Goal: Task Accomplishment & Management: Use online tool/utility

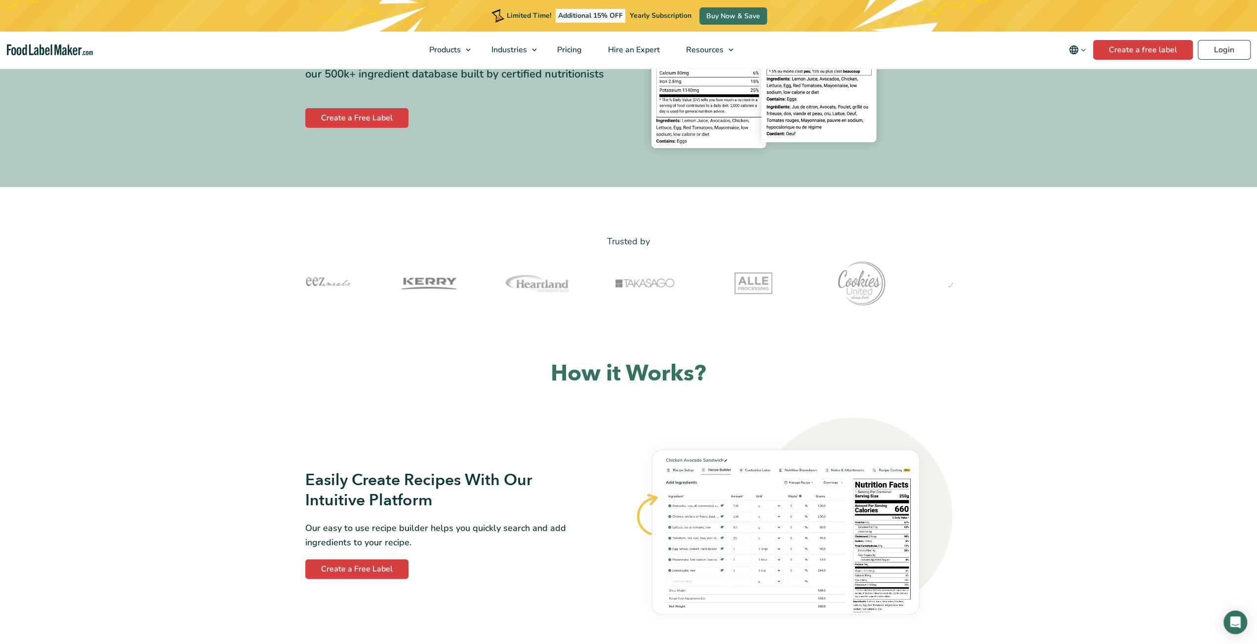
scroll to position [395, 0]
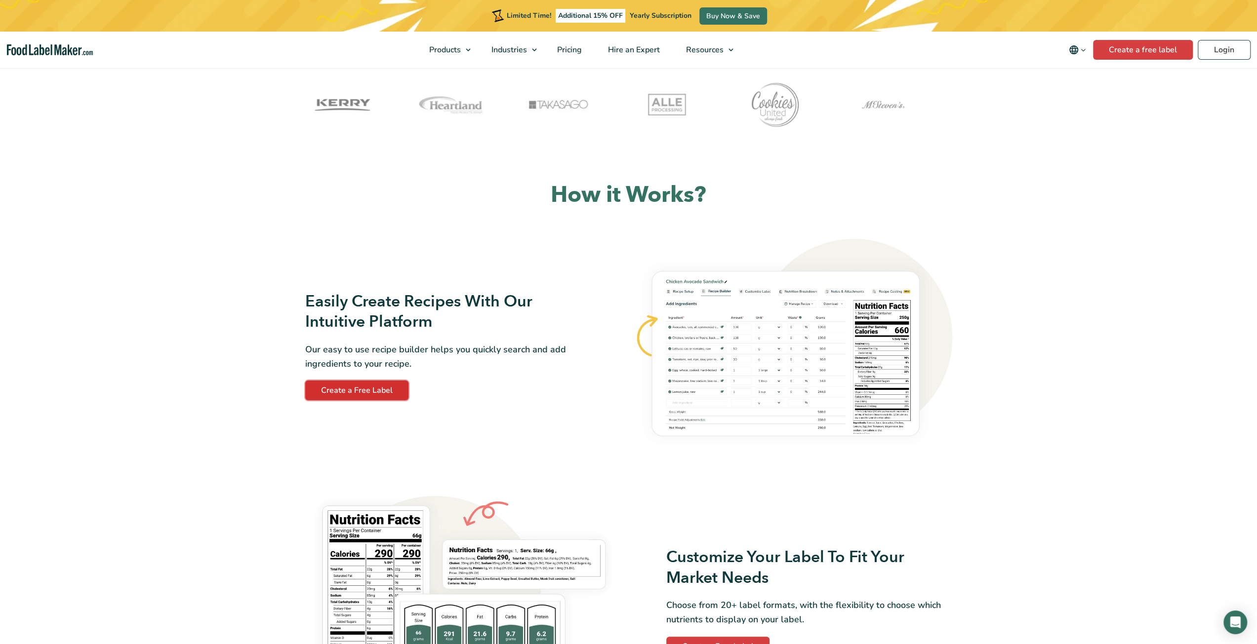
click at [389, 390] on link "Create a Free Label" at bounding box center [356, 391] width 103 height 20
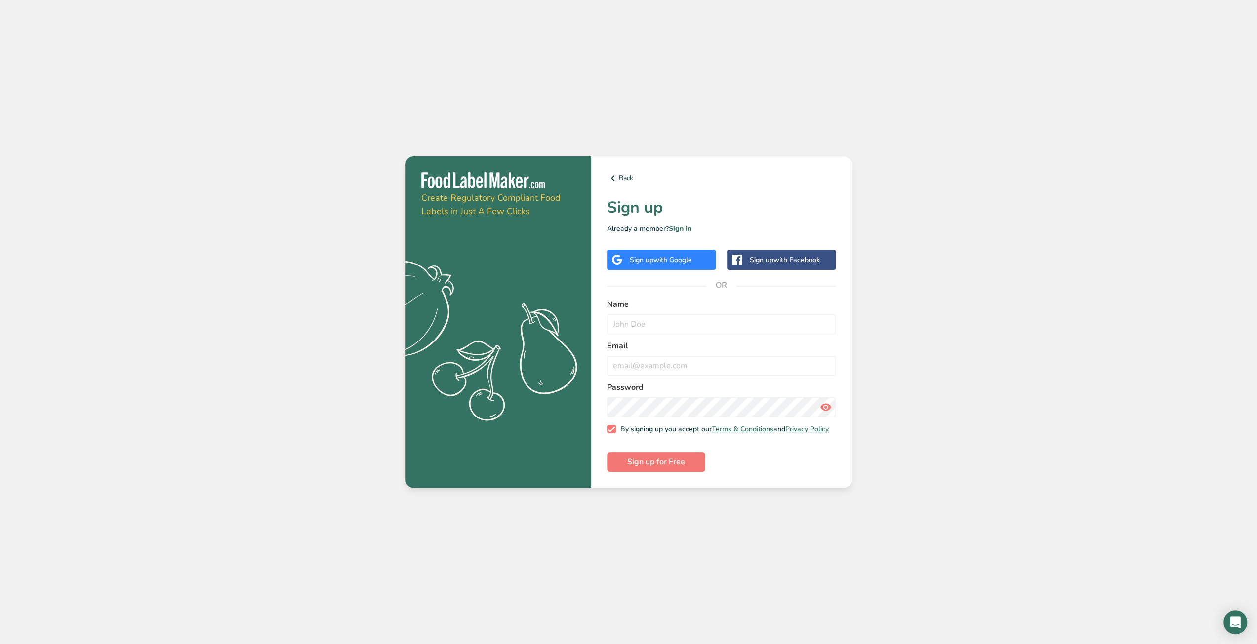
click at [667, 259] on span "with Google" at bounding box center [672, 259] width 39 height 9
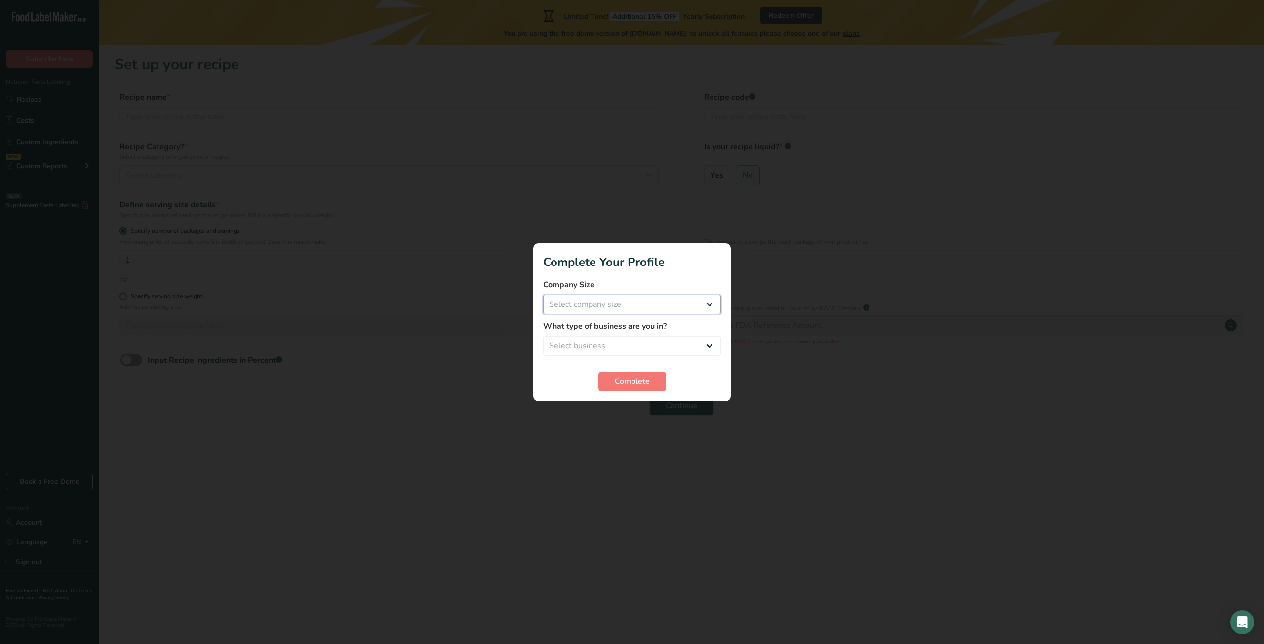
click at [613, 305] on select "Select company size Fewer than 10 Employees 10 to 50 Employees 51 to 500 Employ…" at bounding box center [632, 305] width 178 height 20
select select "1"
click at [543, 295] on select "Select company size Fewer than 10 Employees 10 to 50 Employees 51 to 500 Employ…" at bounding box center [632, 305] width 178 height 20
click at [597, 349] on select "Select business Packaged Food Manufacturer Restaurant & Cafe Bakery Meal Plans …" at bounding box center [632, 346] width 178 height 20
select select "1"
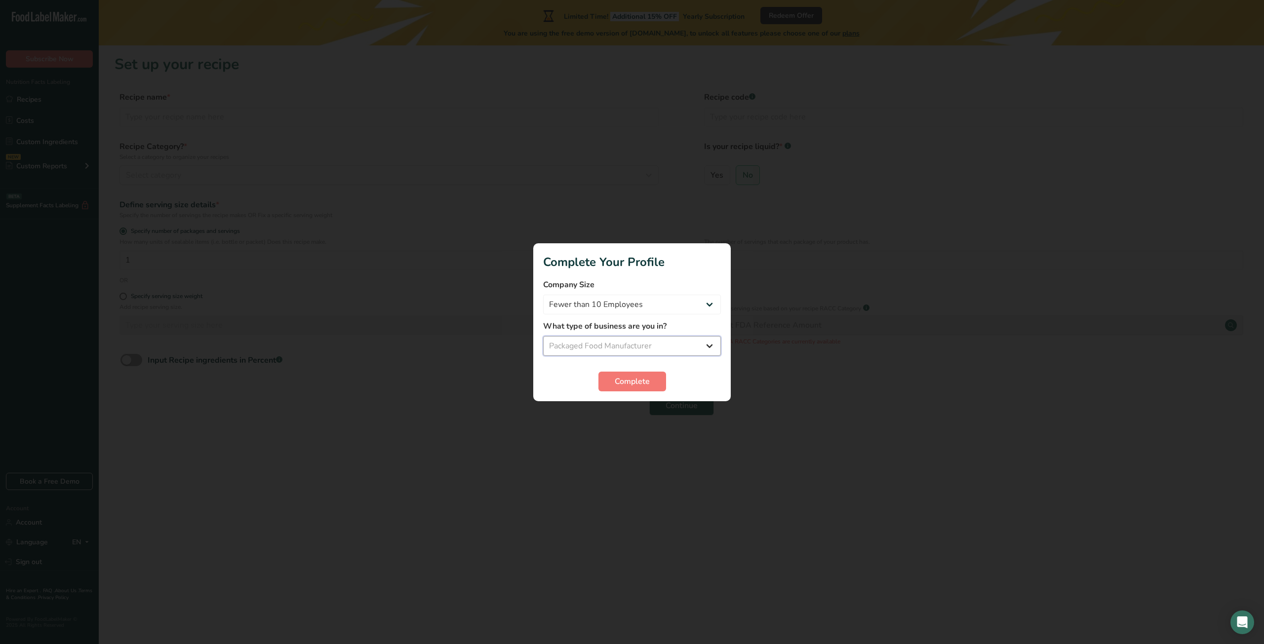
click at [543, 336] on select "Select business Packaged Food Manufacturer Restaurant & Cafe Bakery Meal Plans …" at bounding box center [632, 346] width 178 height 20
click at [635, 385] on span "Complete" at bounding box center [632, 382] width 35 height 12
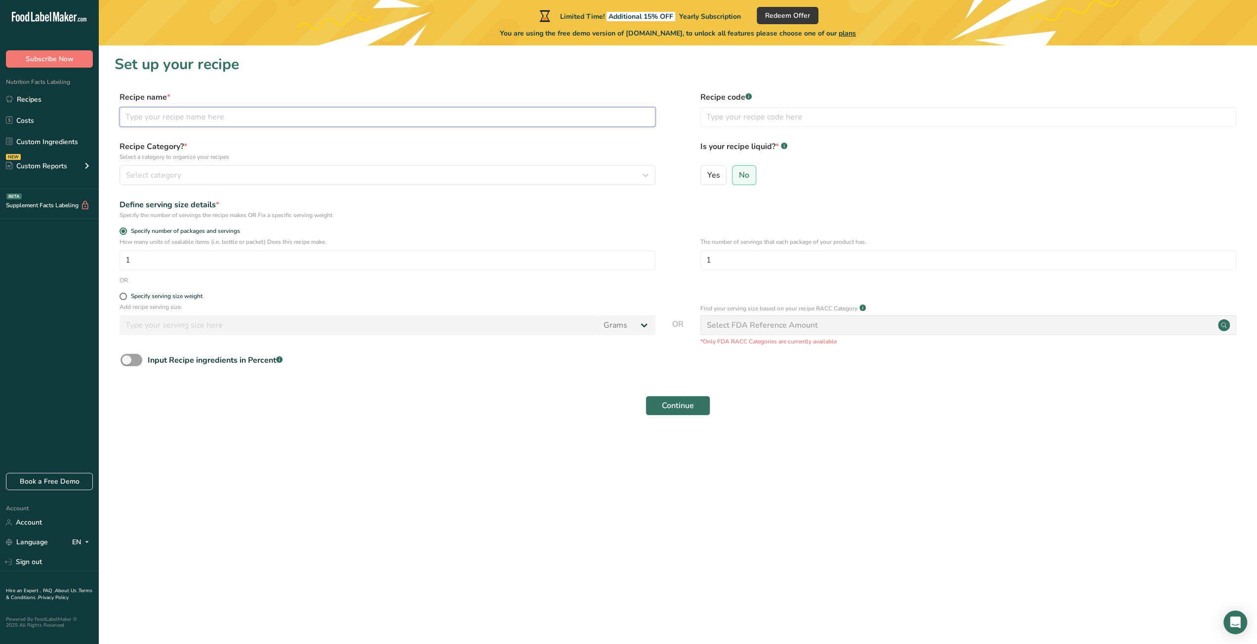
click at [228, 120] on input "text" at bounding box center [387, 117] width 536 height 20
click at [128, 116] on input "Camu Camu Powder" at bounding box center [387, 117] width 536 height 20
click at [124, 117] on input "Camu Camu Powder" at bounding box center [387, 117] width 536 height 20
drag, startPoint x: 164, startPoint y: 114, endPoint x: 126, endPoint y: 113, distance: 38.5
click at [126, 113] on input "Lab Tested Camu Camu Powder" at bounding box center [387, 117] width 536 height 20
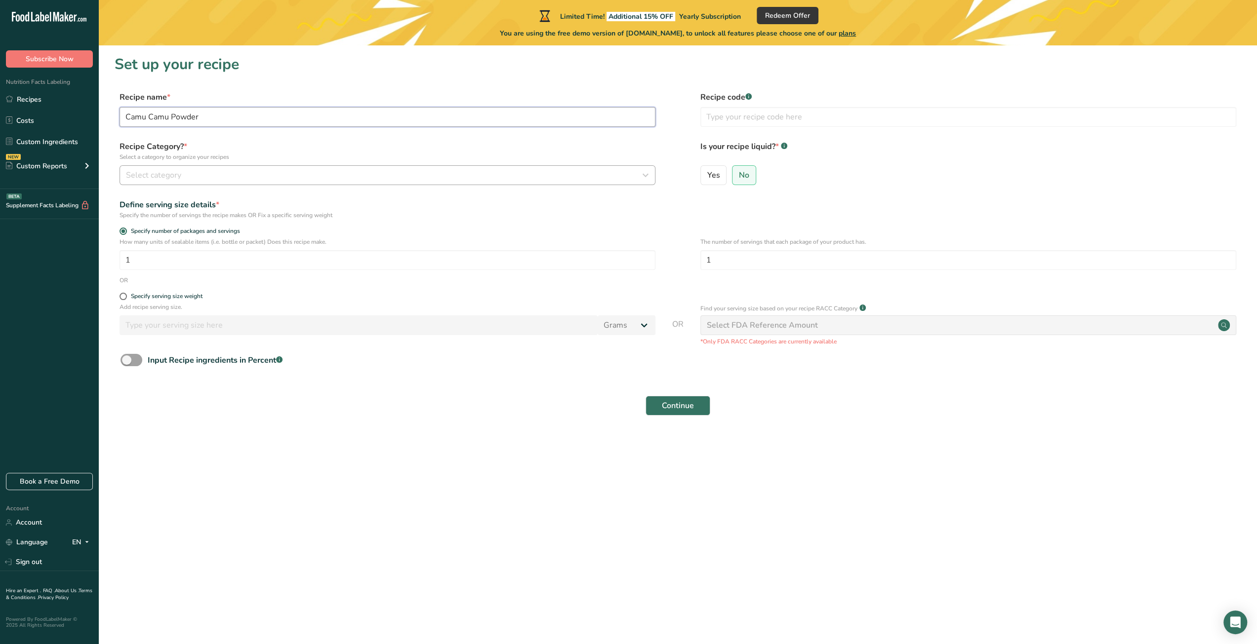
type input "Camu Camu Powder"
click at [193, 176] on div "Select category" at bounding box center [384, 175] width 517 height 12
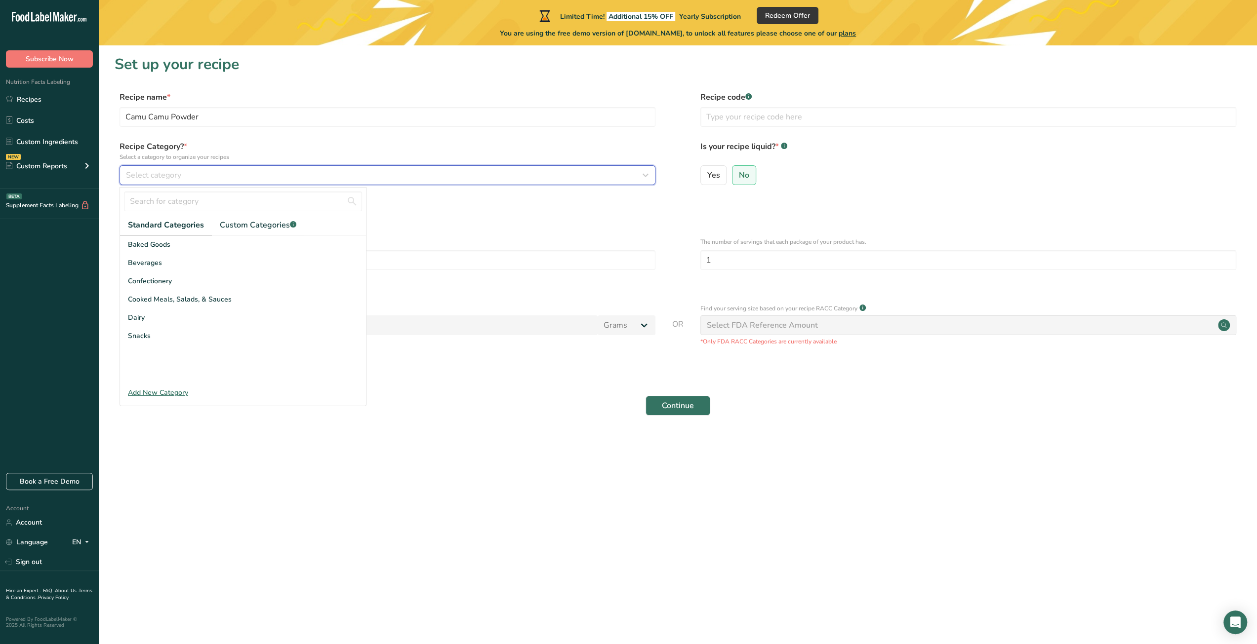
click at [187, 181] on button "Select category" at bounding box center [387, 175] width 536 height 20
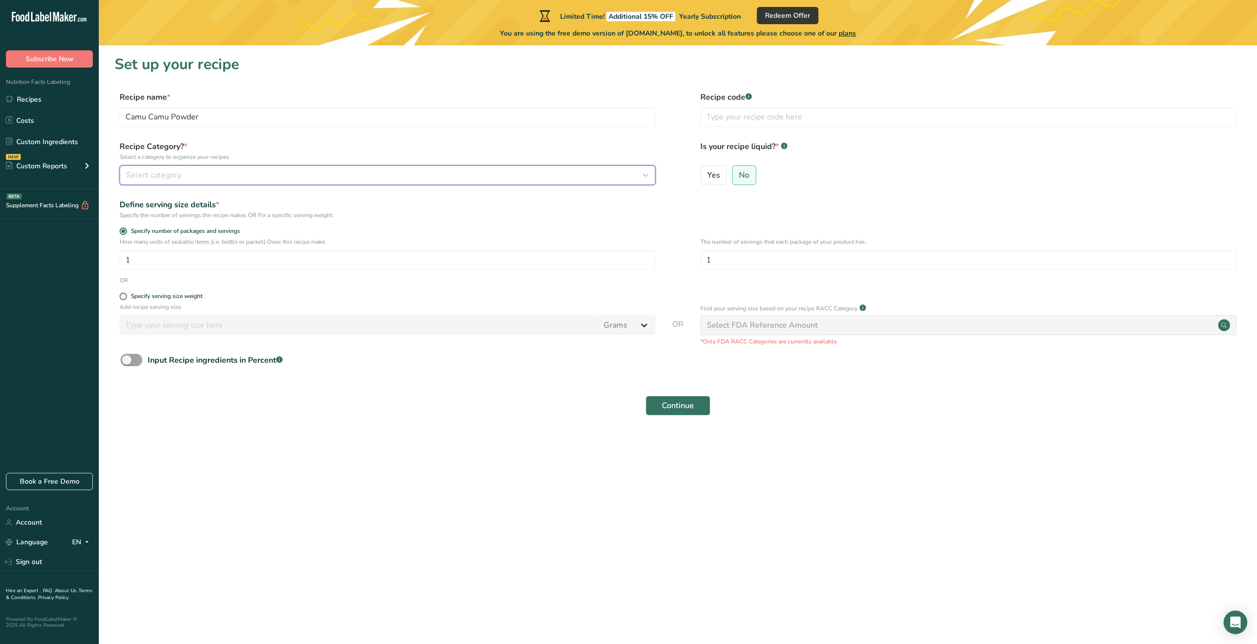
click at [197, 174] on div "Select category" at bounding box center [384, 175] width 517 height 12
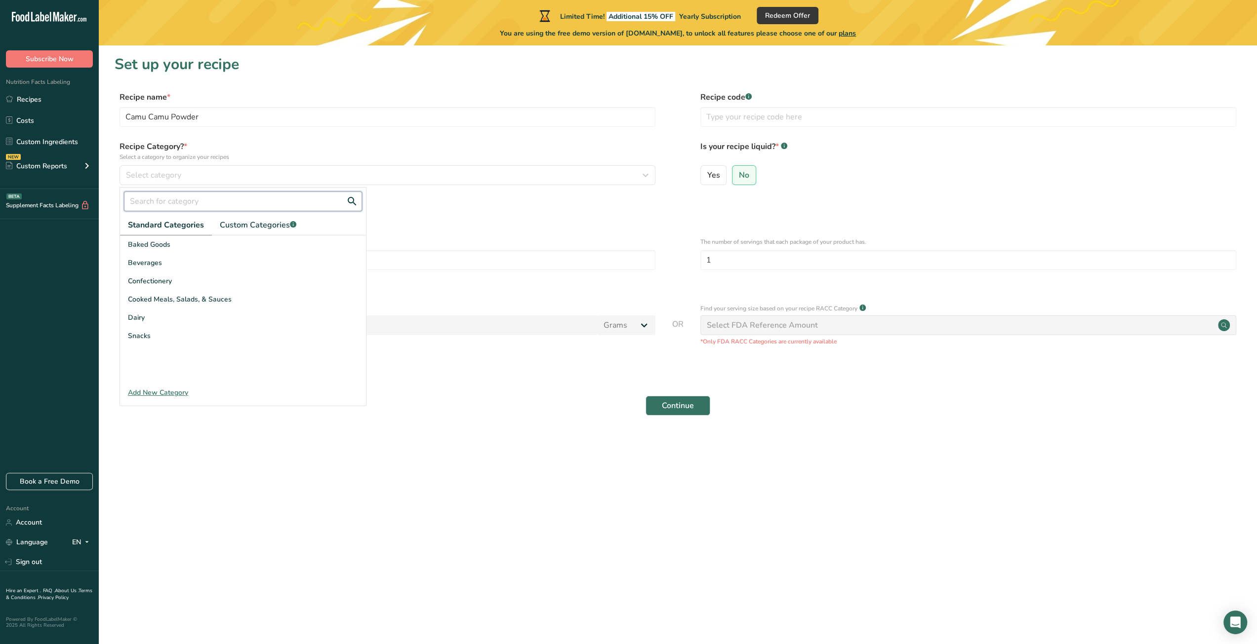
click at [191, 204] on input "text" at bounding box center [243, 202] width 238 height 20
type input "p"
type input "r"
click at [149, 389] on div "Add New Category" at bounding box center [243, 393] width 246 height 10
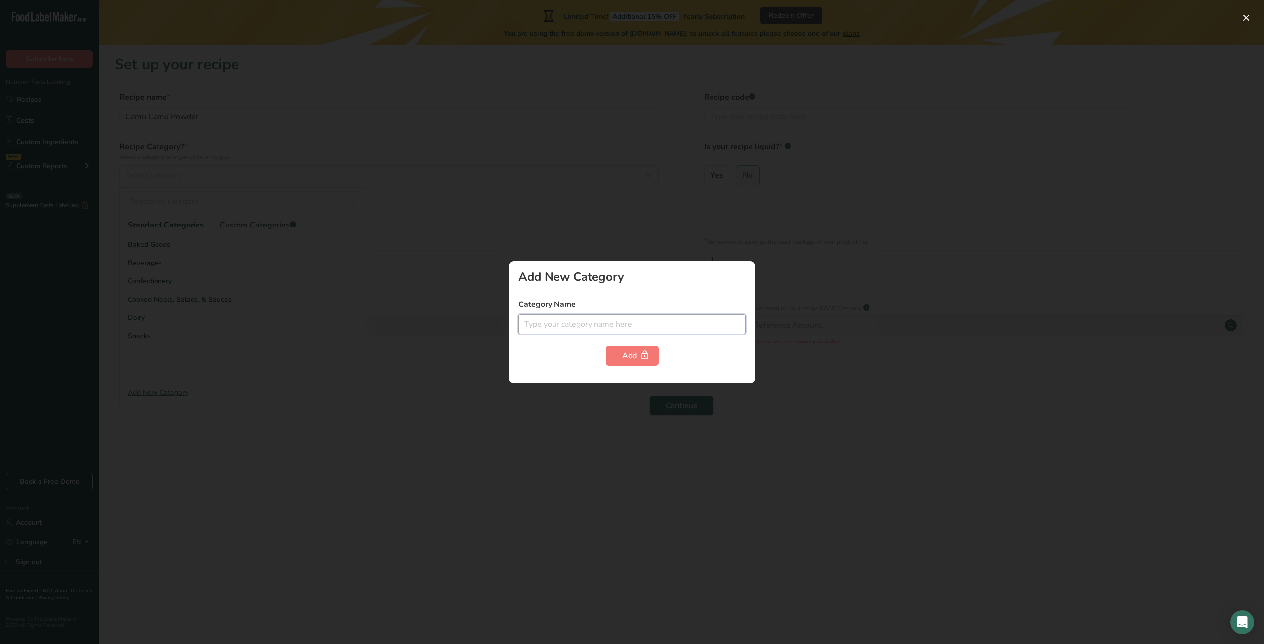
click at [570, 325] on input "text" at bounding box center [631, 325] width 227 height 20
type input "R"
type input "Food Powders"
click at [617, 368] on div "Add New Category Category Name Food Powders Add" at bounding box center [632, 322] width 247 height 122
click at [617, 358] on button "Add" at bounding box center [632, 356] width 53 height 20
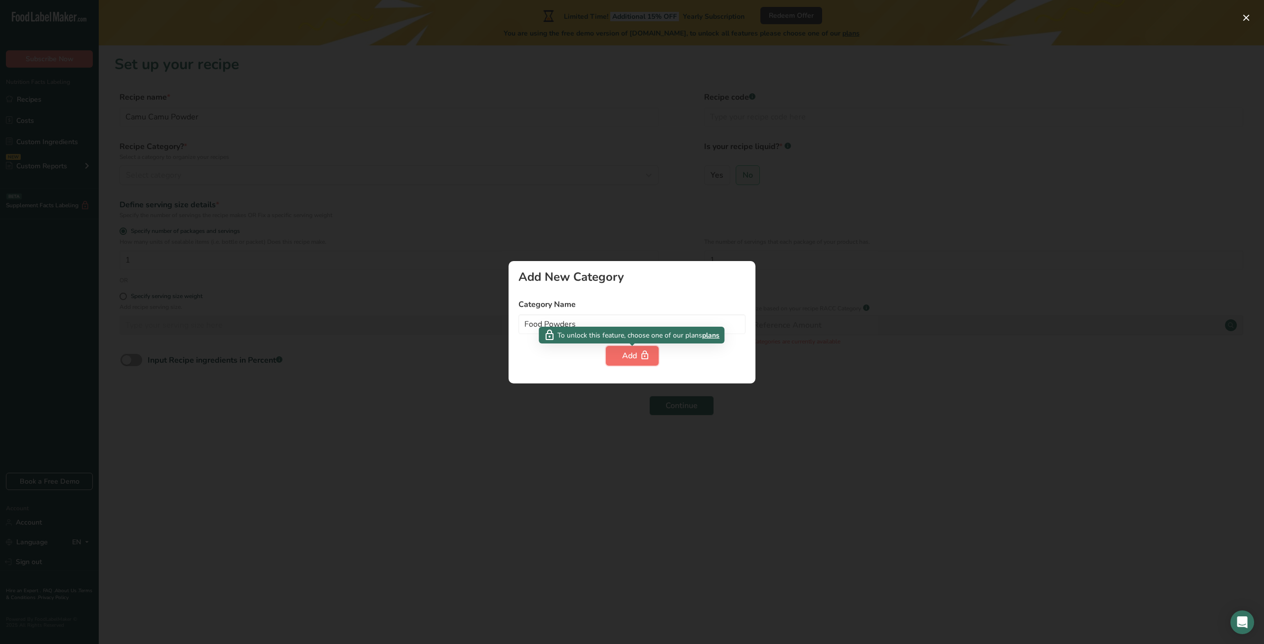
click at [628, 353] on div "Add" at bounding box center [632, 356] width 20 height 12
click at [369, 400] on div at bounding box center [632, 322] width 1264 height 644
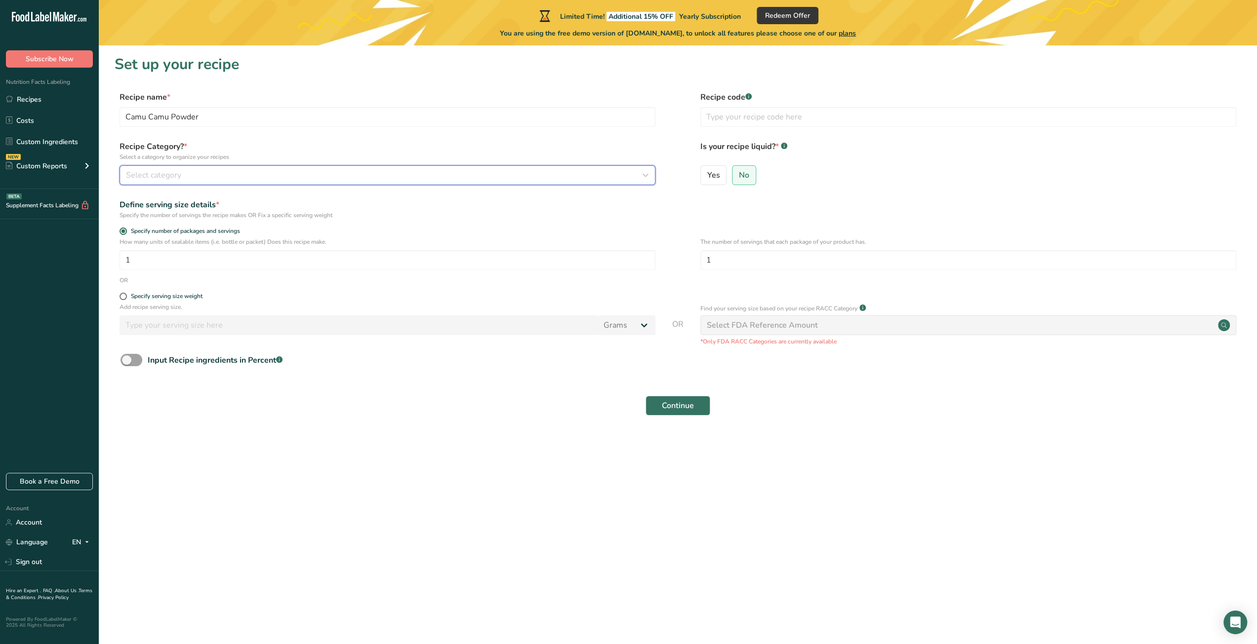
click at [268, 185] on button "Select category" at bounding box center [387, 175] width 536 height 20
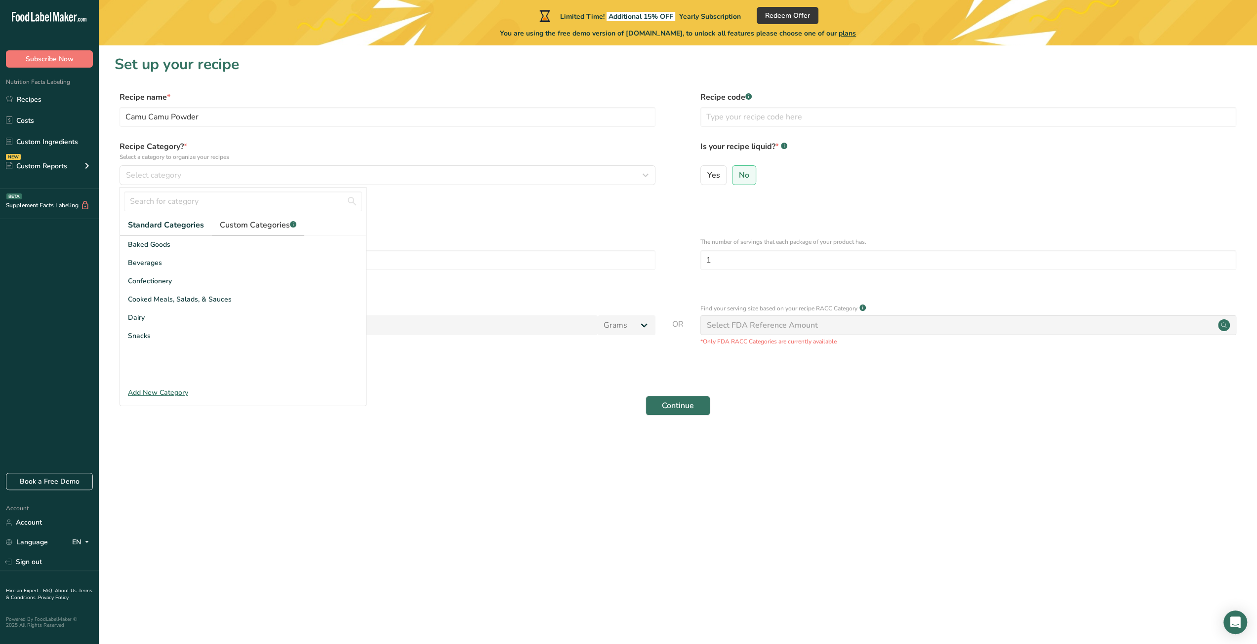
click at [239, 226] on span "Custom Categories .a-a{fill:#347362;}.b-a{fill:#fff;}" at bounding box center [258, 225] width 77 height 12
click at [168, 222] on span "Standard Categories" at bounding box center [165, 225] width 75 height 12
click at [74, 56] on button "Subscribe Now" at bounding box center [49, 58] width 87 height 17
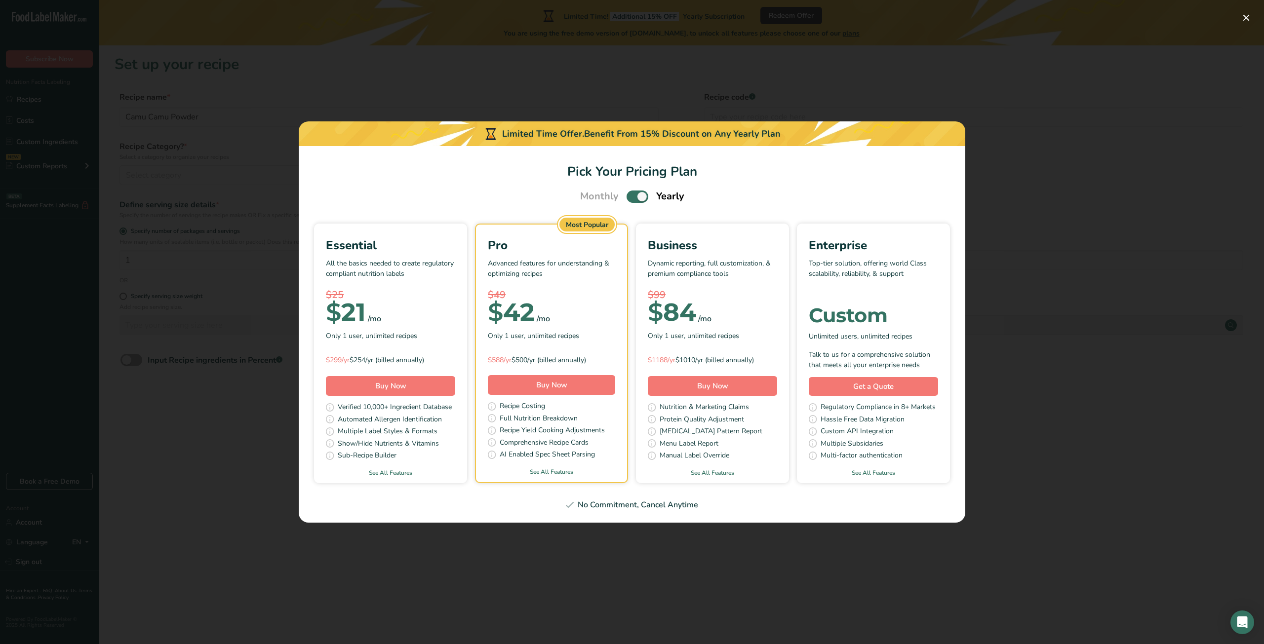
click at [637, 196] on span "Pick Your Pricing Plan Modal" at bounding box center [638, 197] width 22 height 12
click at [633, 196] on input "Pick Your Pricing Plan Modal" at bounding box center [630, 197] width 6 height 6
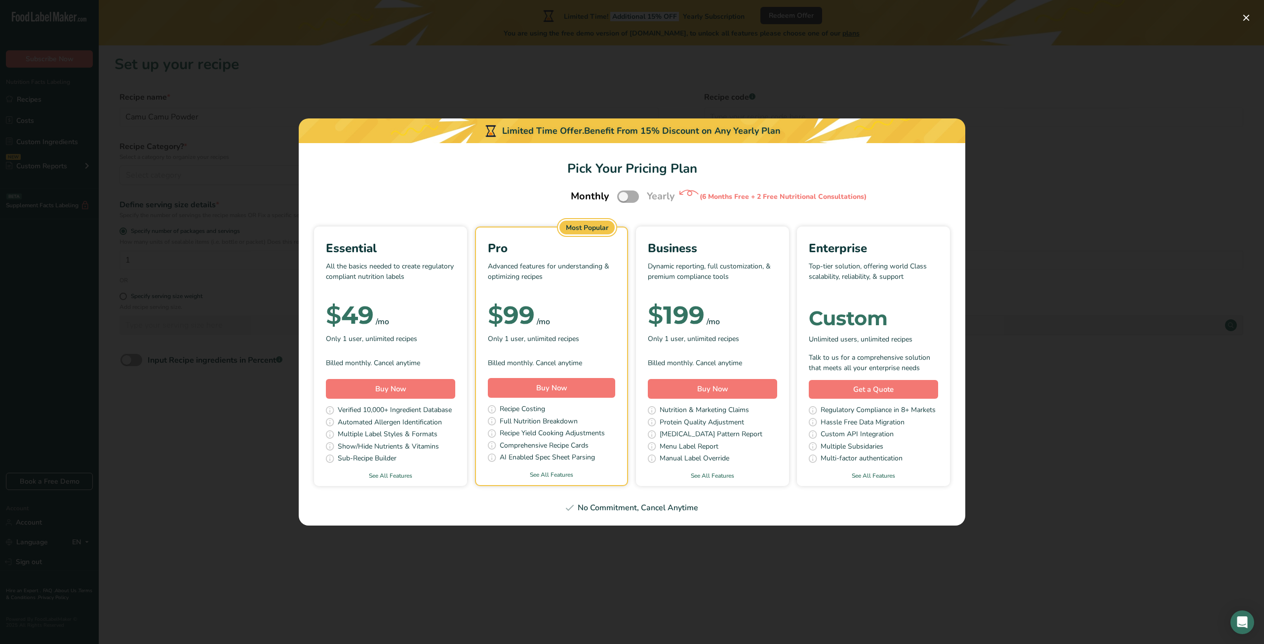
click at [632, 196] on span "Pick Your Pricing Plan Modal" at bounding box center [628, 197] width 22 height 12
click at [624, 196] on input "Pick Your Pricing Plan Modal" at bounding box center [620, 197] width 6 height 6
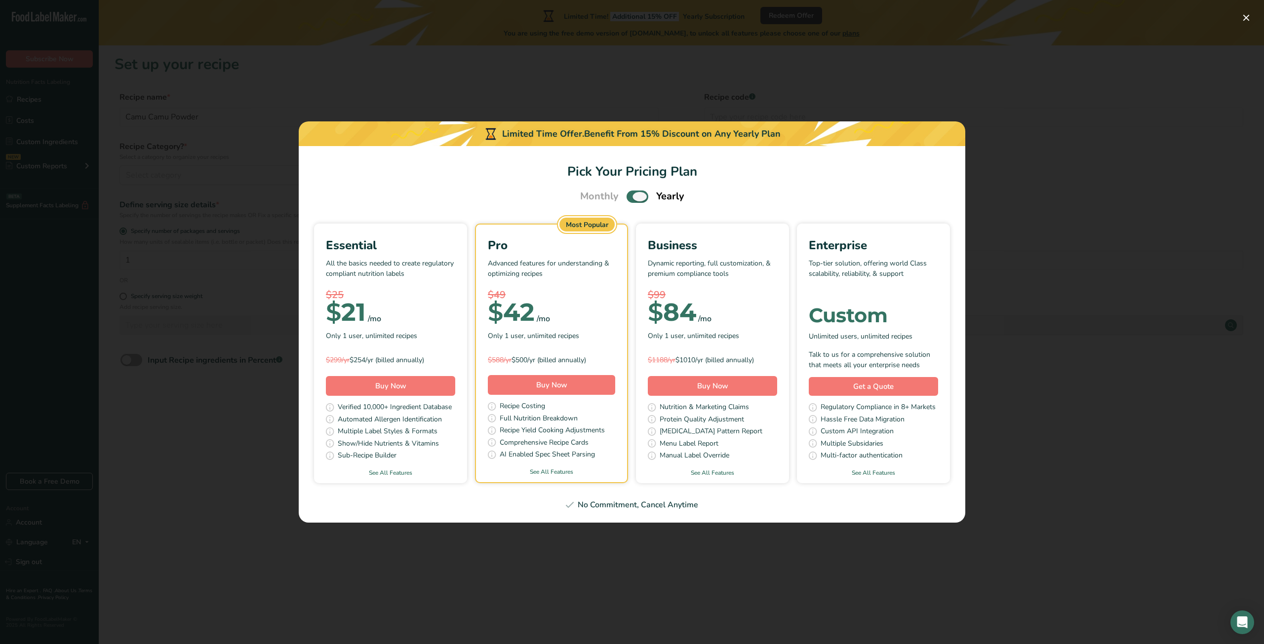
click at [631, 192] on label "Pick Your Pricing Plan Modal" at bounding box center [638, 197] width 22 height 12
click at [631, 194] on input "Pick Your Pricing Plan Modal" at bounding box center [630, 197] width 6 height 6
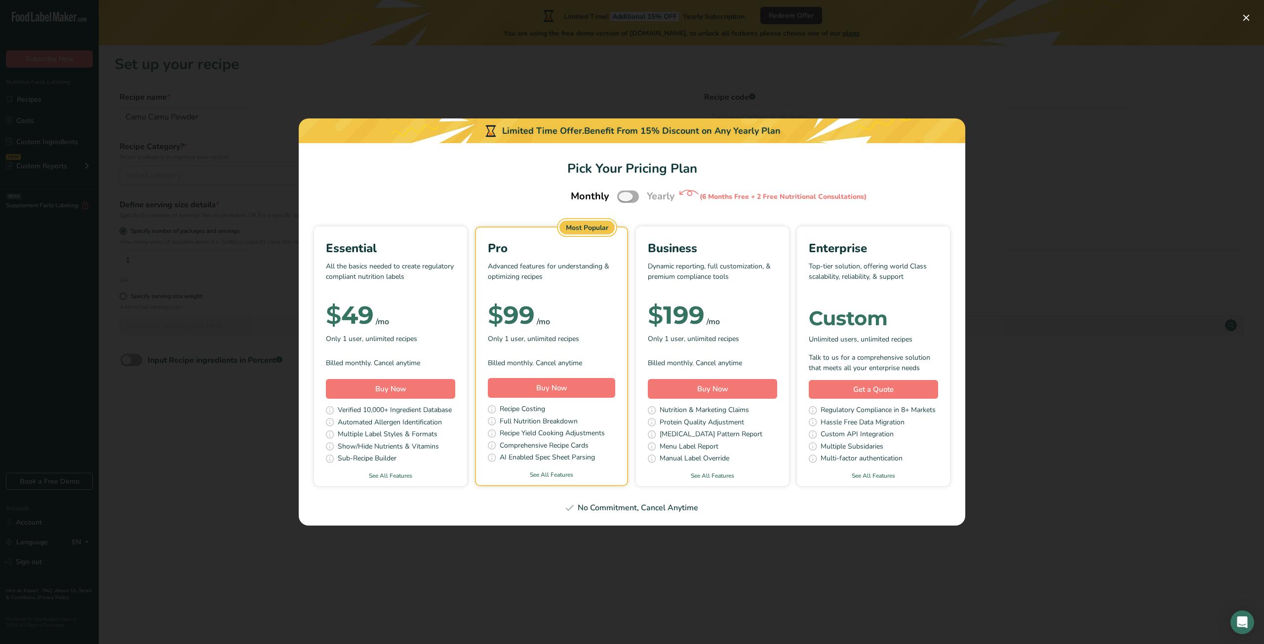
click at [631, 198] on span "Pick Your Pricing Plan Modal" at bounding box center [628, 197] width 22 height 12
click at [624, 198] on input "Pick Your Pricing Plan Modal" at bounding box center [620, 197] width 6 height 6
checkbox input "true"
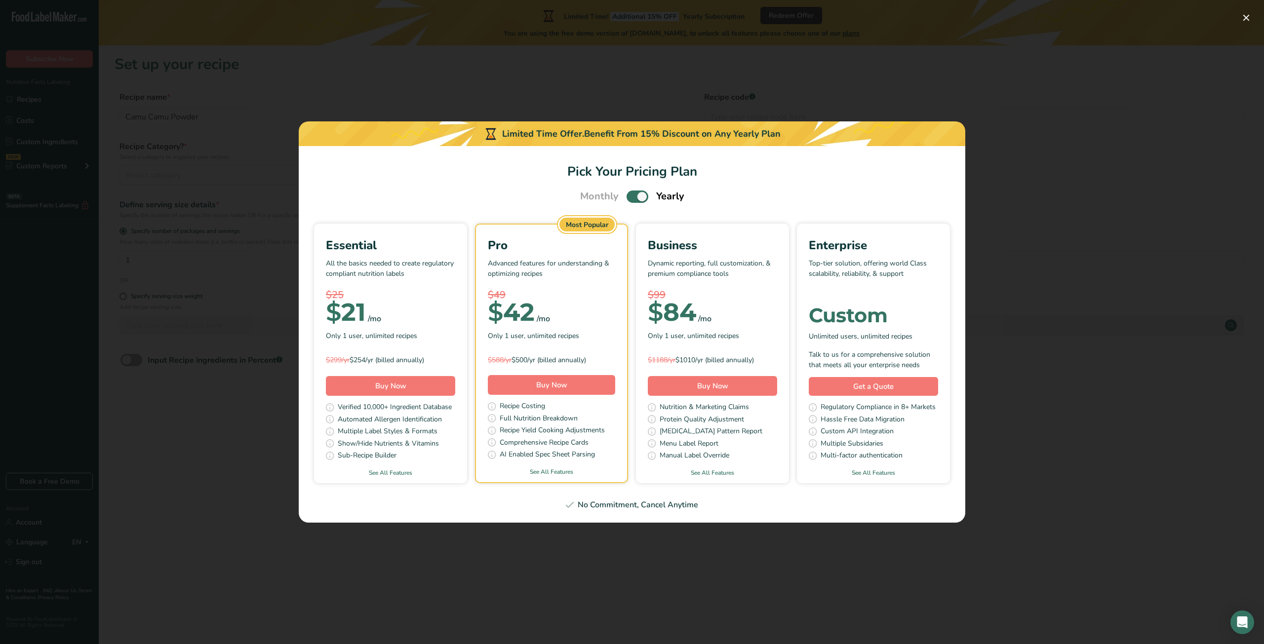
click at [537, 552] on div "Pick Your Pricing Plan Modal" at bounding box center [632, 322] width 1264 height 644
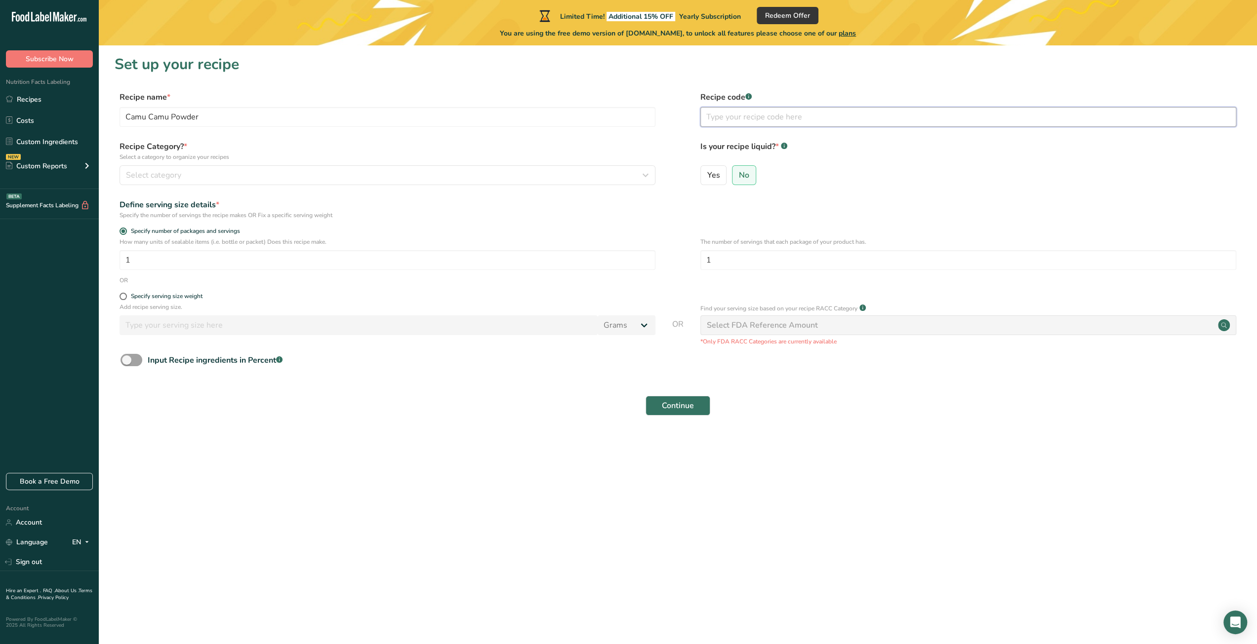
click at [735, 120] on input "text" at bounding box center [968, 117] width 536 height 20
click at [205, 263] on input "1" at bounding box center [387, 260] width 536 height 20
drag, startPoint x: 741, startPoint y: 264, endPoint x: 686, endPoint y: 265, distance: 54.3
click at [687, 265] on div "How many units of sealable items (i.e. bottle or packet) Does this recipe make.…" at bounding box center [678, 257] width 1126 height 39
click at [735, 325] on div "Select FDA Reference Amount" at bounding box center [762, 325] width 111 height 12
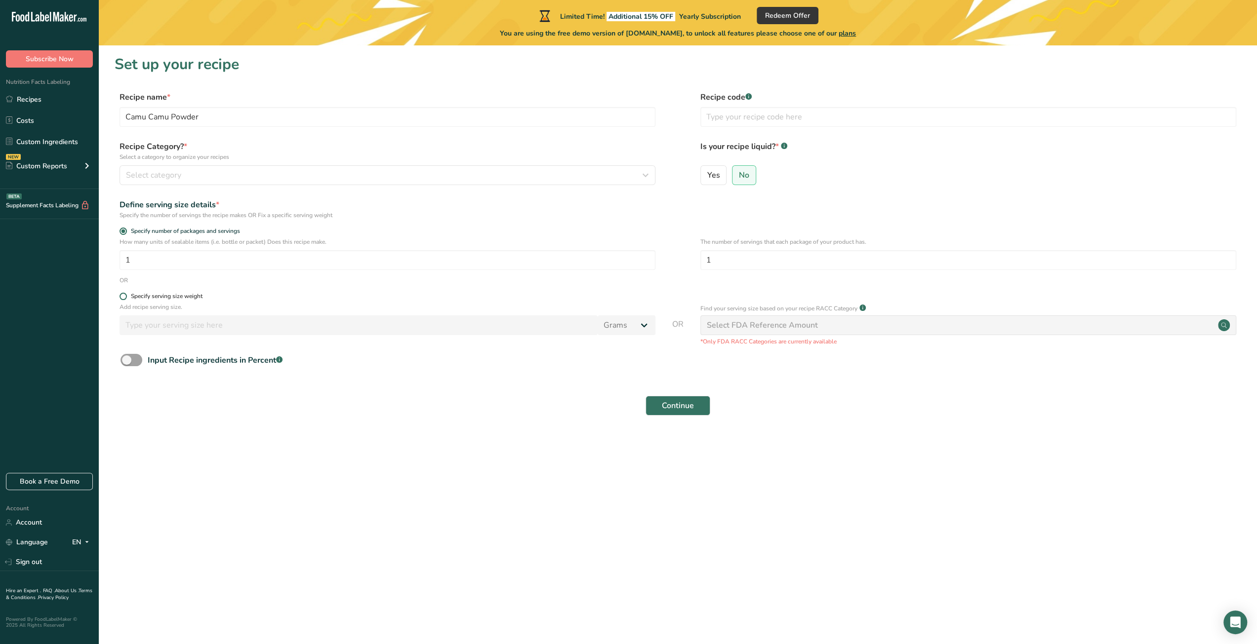
click at [163, 298] on div "Specify serving size weight" at bounding box center [167, 296] width 72 height 7
click at [126, 298] on input "Specify serving size weight" at bounding box center [122, 296] width 6 height 6
radio input "true"
radio input "false"
click at [675, 411] on span "Continue" at bounding box center [678, 406] width 32 height 12
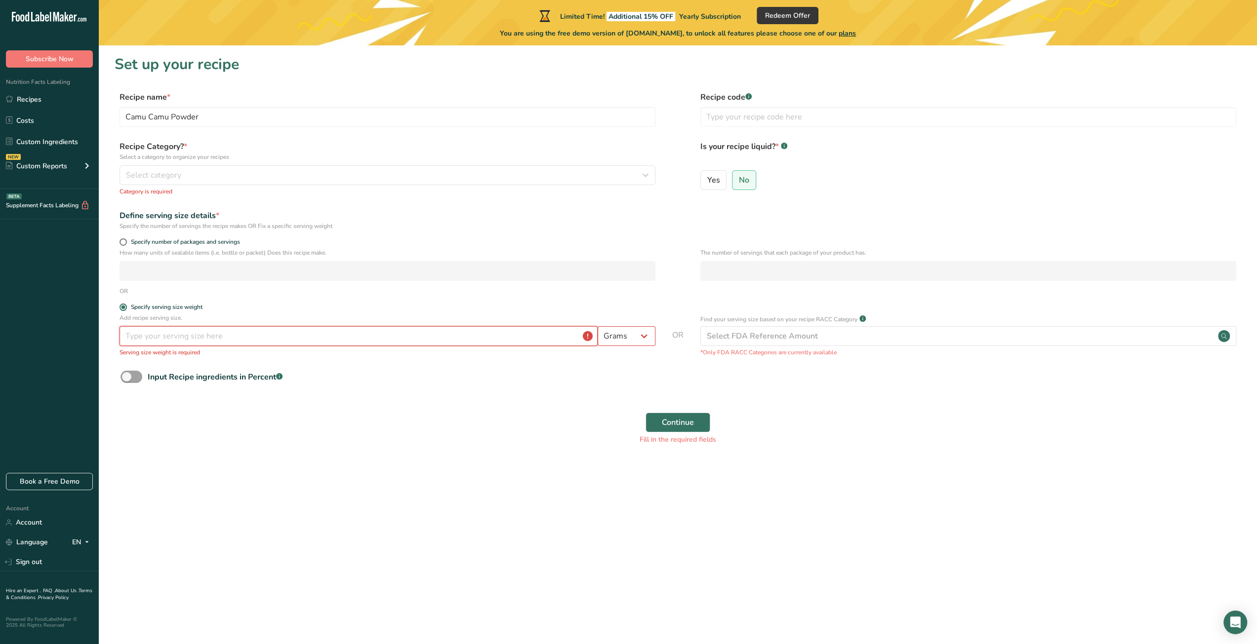
click at [360, 339] on input "number" at bounding box center [358, 336] width 478 height 20
click at [771, 334] on div "Select FDA Reference Amount" at bounding box center [762, 336] width 111 height 12
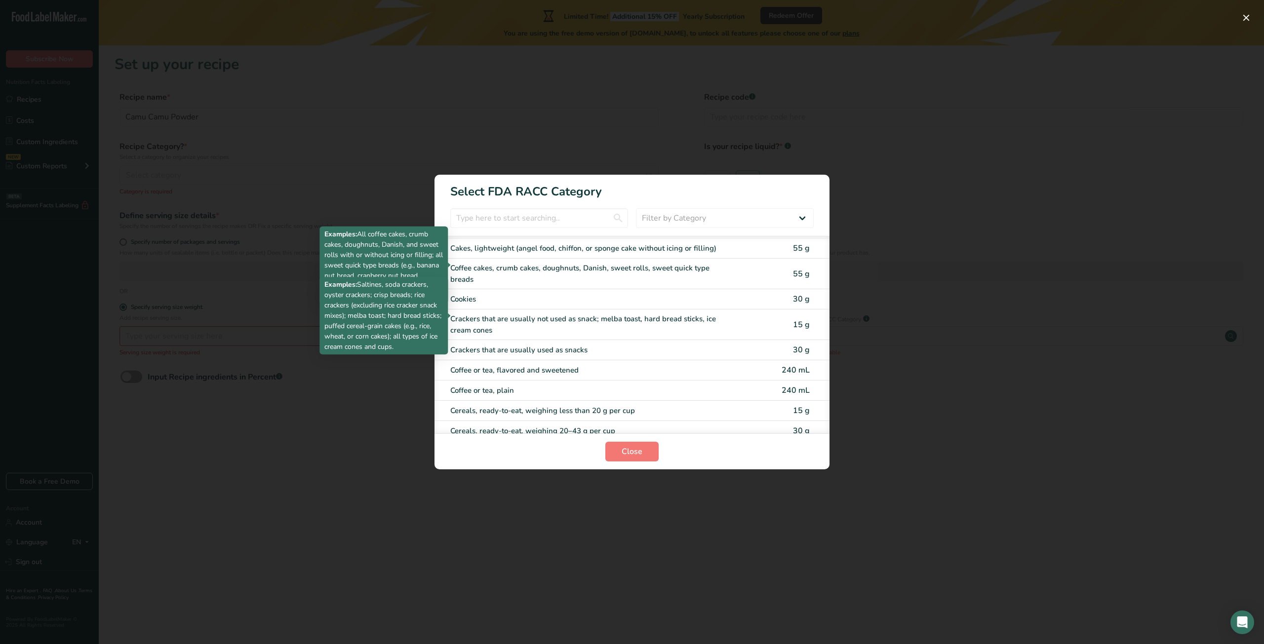
scroll to position [198, 0]
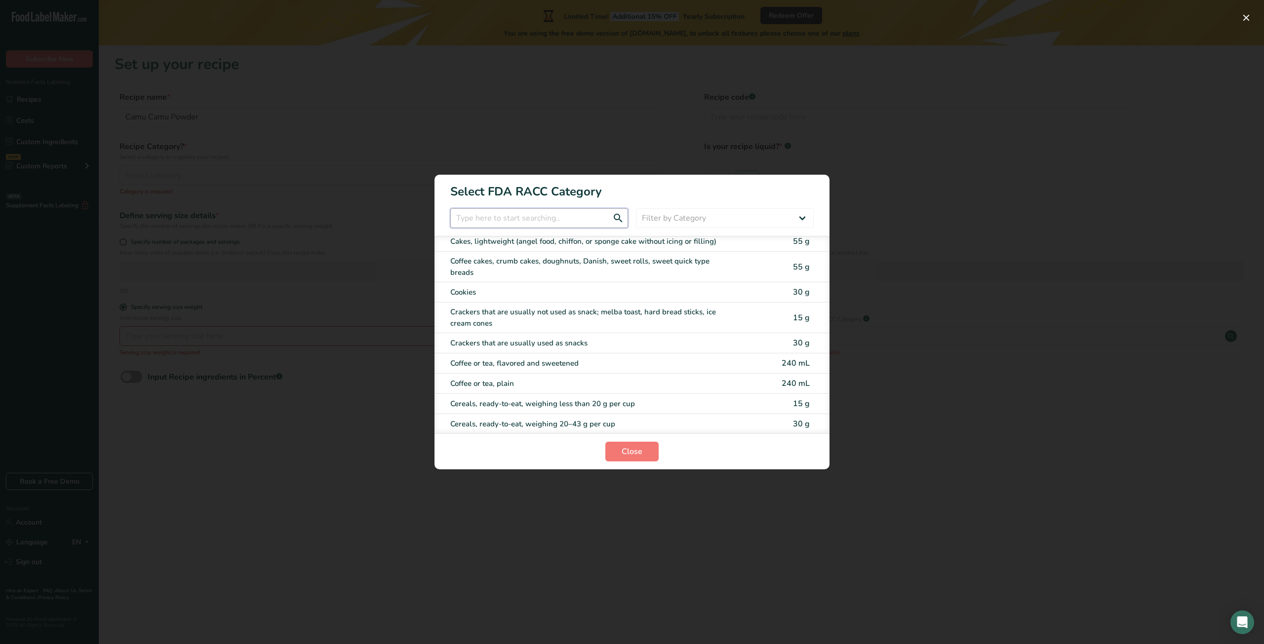
click at [499, 217] on input "RACC Category Selection Modal" at bounding box center [539, 218] width 178 height 20
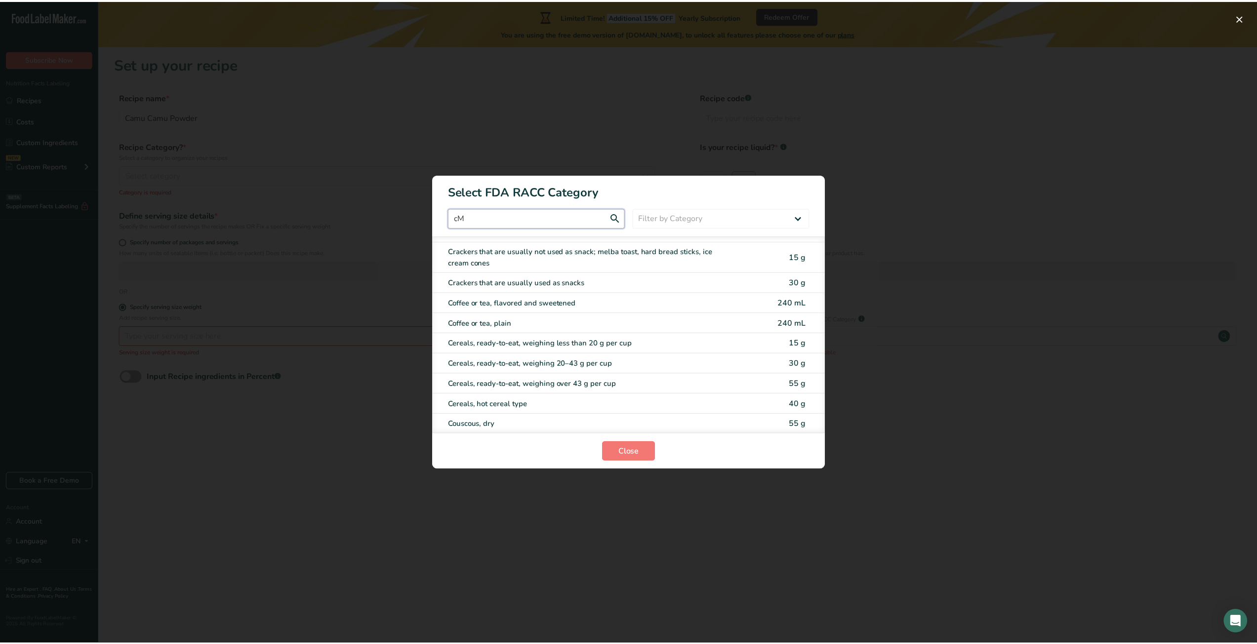
scroll to position [0, 0]
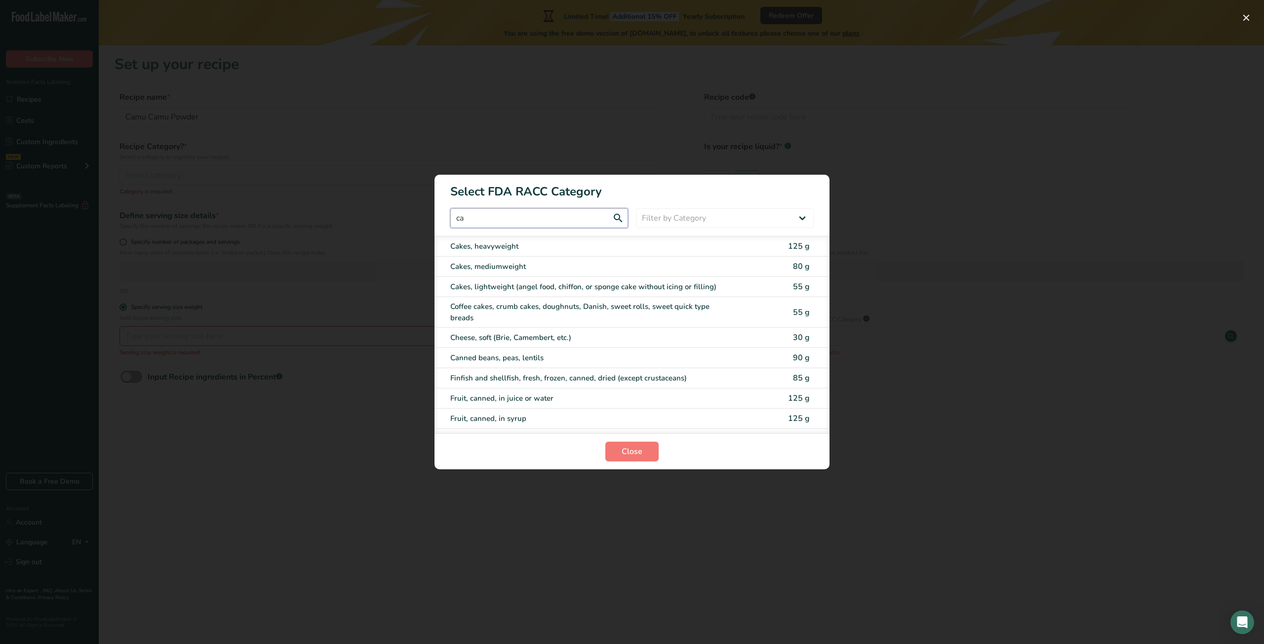
type input "c"
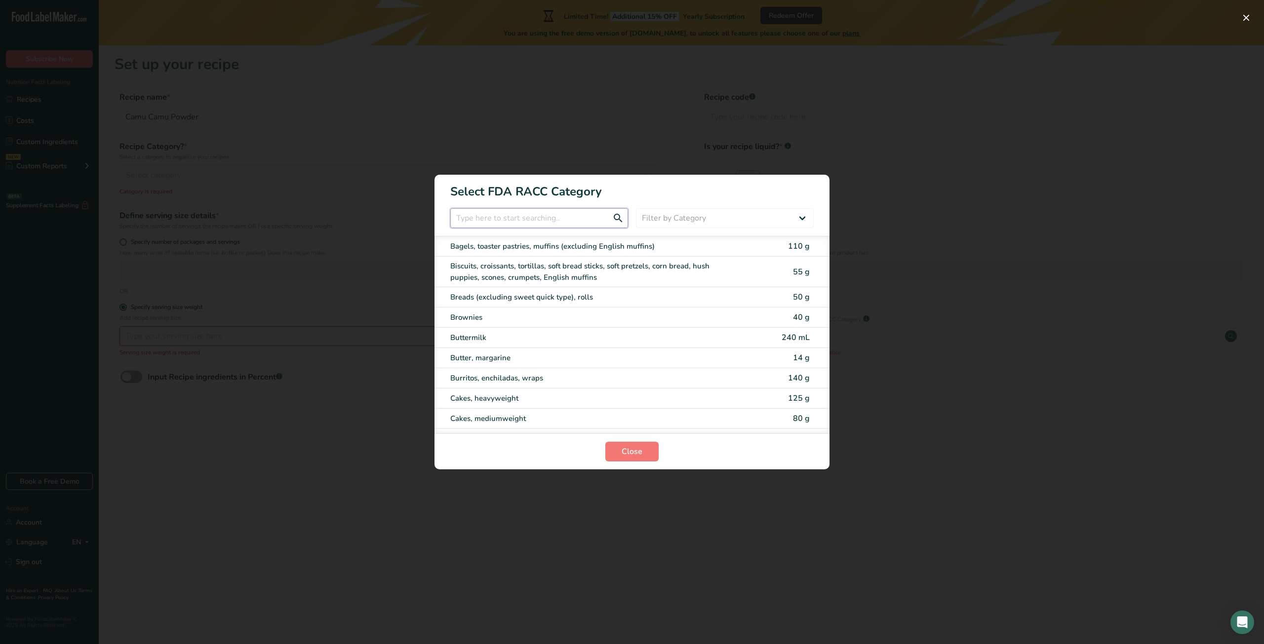
type input "c"
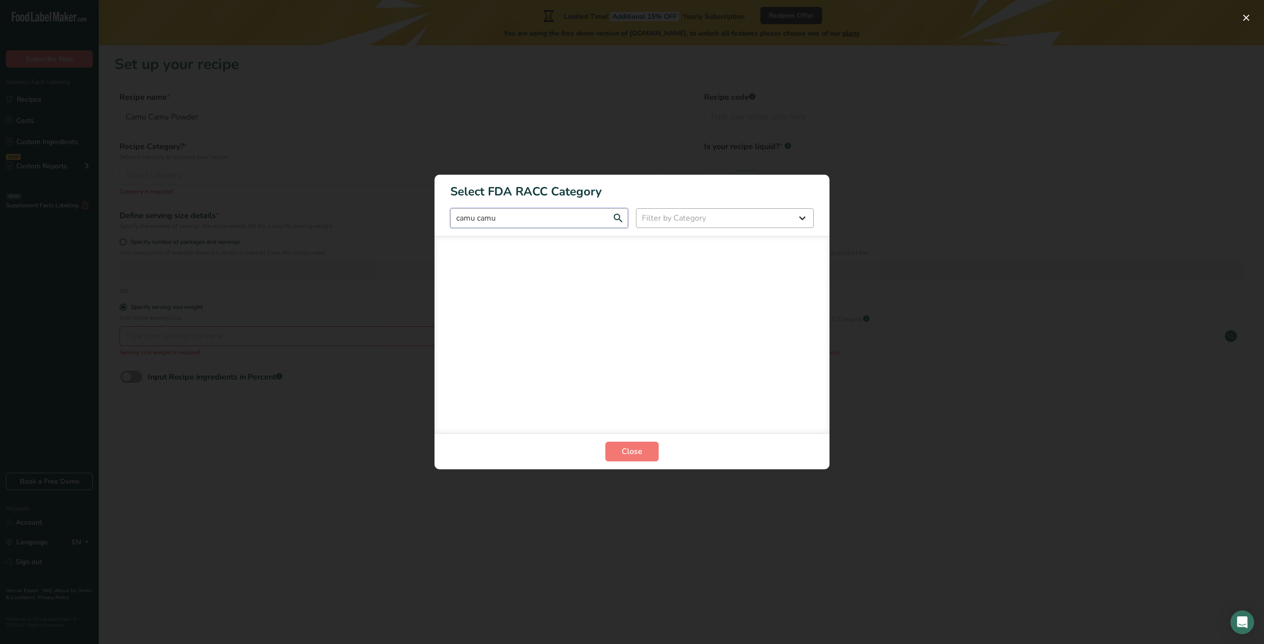
type input "camu camu"
click at [674, 223] on select "Filter by Category All Bakery products Beverages Cereals and other grain produc…" at bounding box center [725, 218] width 178 height 20
click at [674, 216] on select "Filter by Category All Bakery products Beverages Cereals and other grain produc…" at bounding box center [725, 218] width 178 height 20
click at [639, 450] on span "Close" at bounding box center [632, 452] width 21 height 12
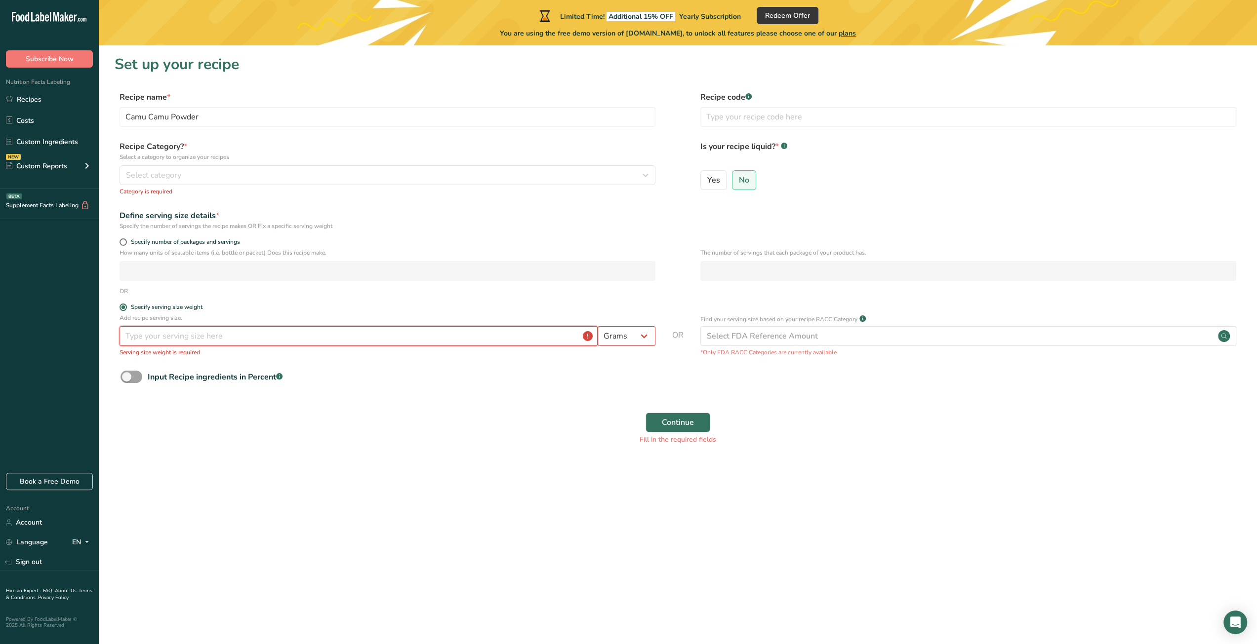
click at [212, 343] on input "number" at bounding box center [358, 336] width 478 height 20
click at [628, 343] on select "Grams kg mg mcg lb oz l mL fl oz tbsp tsp cup qt gallon" at bounding box center [626, 336] width 58 height 20
select select "20"
click at [597, 326] on select "Grams kg mg mcg lb oz l mL fl oz tbsp tsp cup qt gallon" at bounding box center [626, 336] width 58 height 20
select select "22"
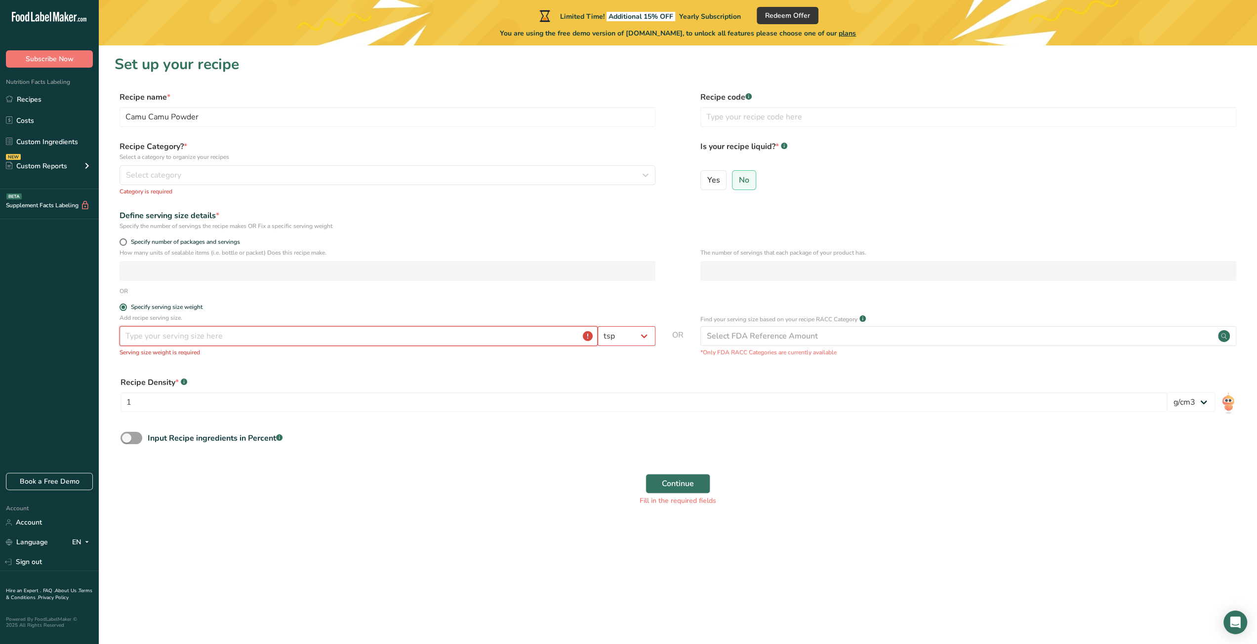
click at [376, 342] on input "number" at bounding box center [358, 336] width 478 height 20
type input "1"
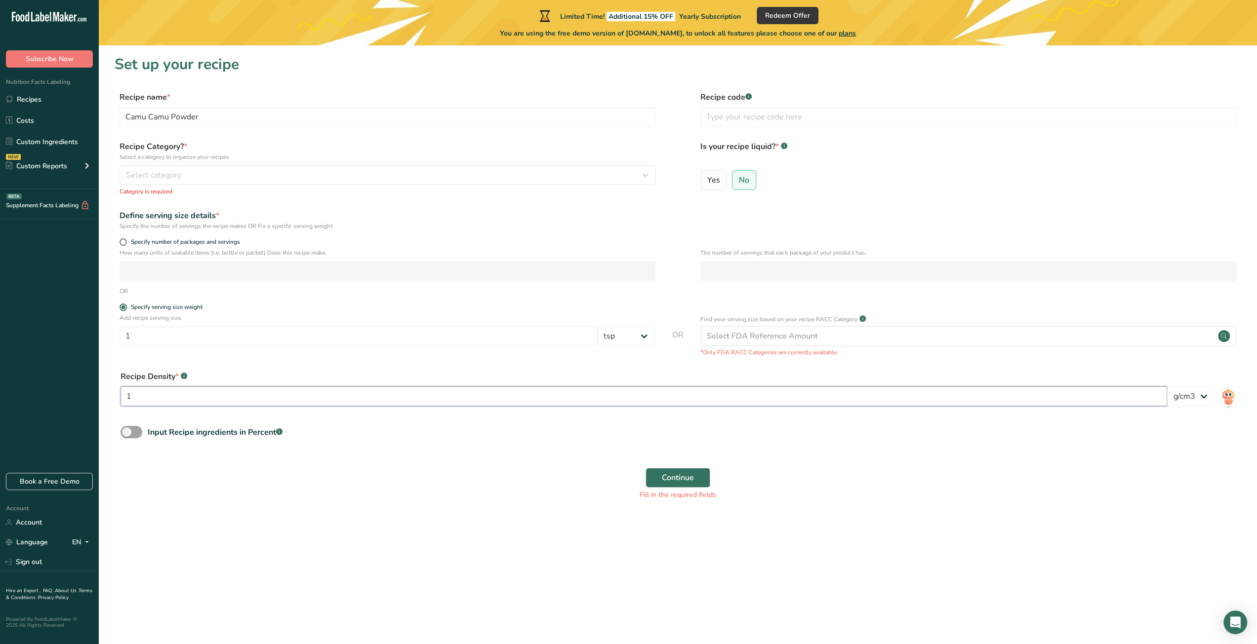
click at [229, 397] on input "1" at bounding box center [643, 397] width 1046 height 20
click at [184, 377] on icon at bounding box center [184, 376] width 0 height 2
click at [757, 335] on div "Select FDA Reference Amount" at bounding box center [762, 336] width 111 height 12
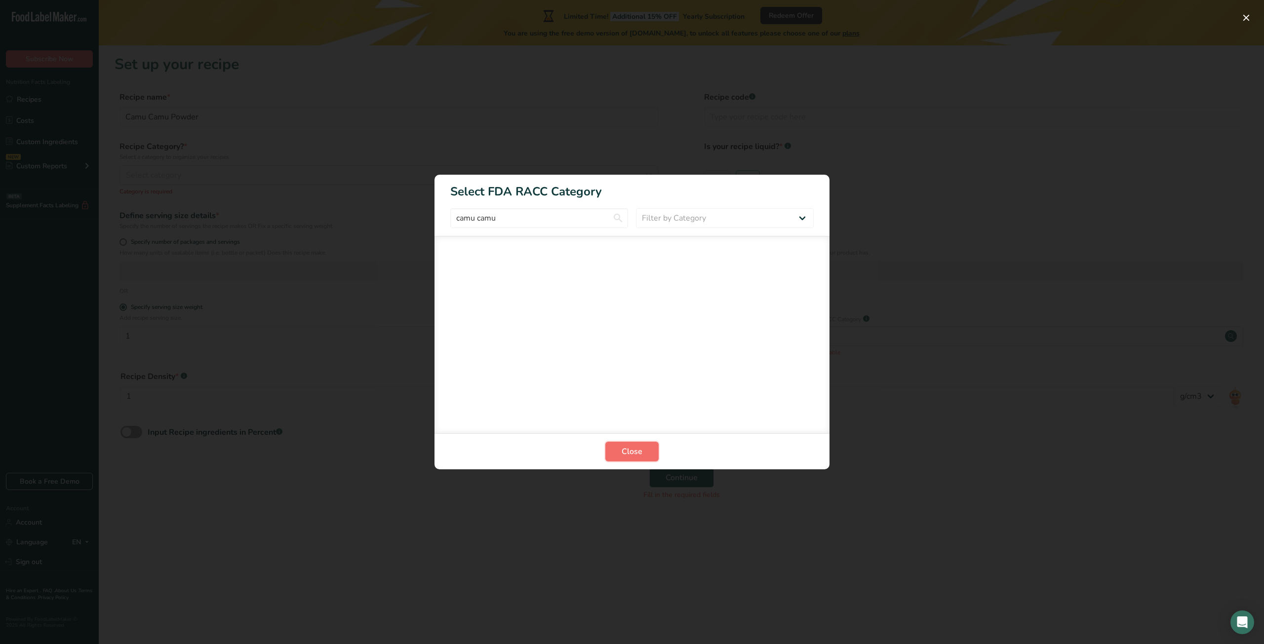
click at [631, 443] on button "Close" at bounding box center [631, 452] width 53 height 20
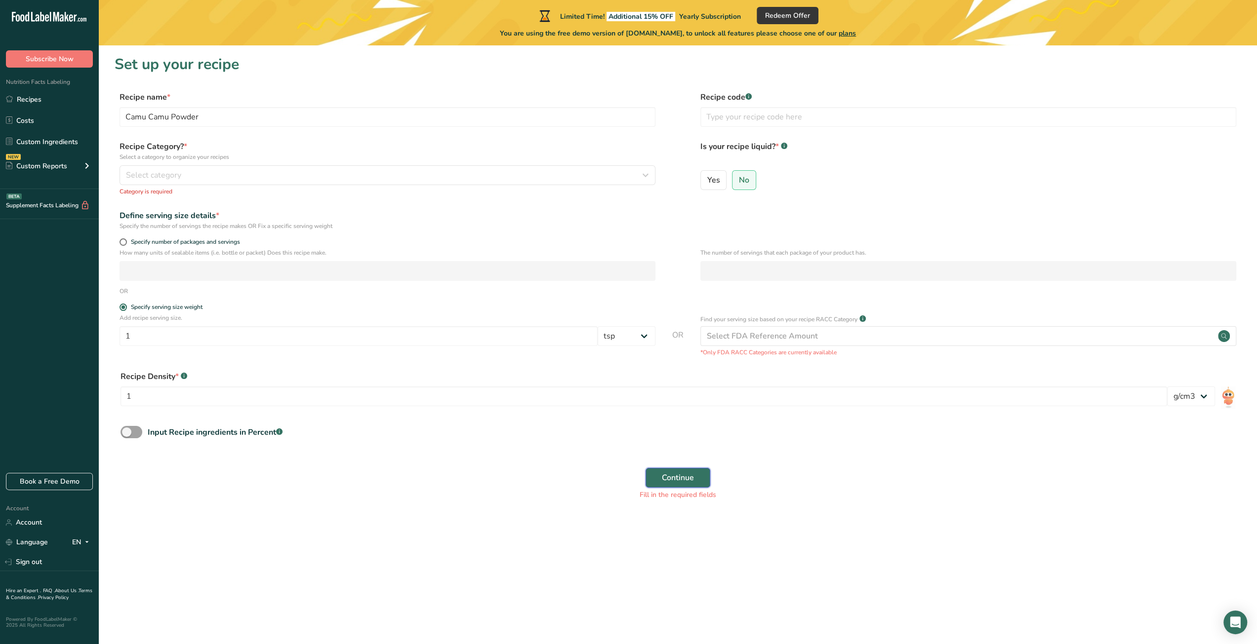
click at [691, 478] on span "Continue" at bounding box center [678, 478] width 32 height 12
click at [263, 174] on div "Select category" at bounding box center [384, 175] width 517 height 12
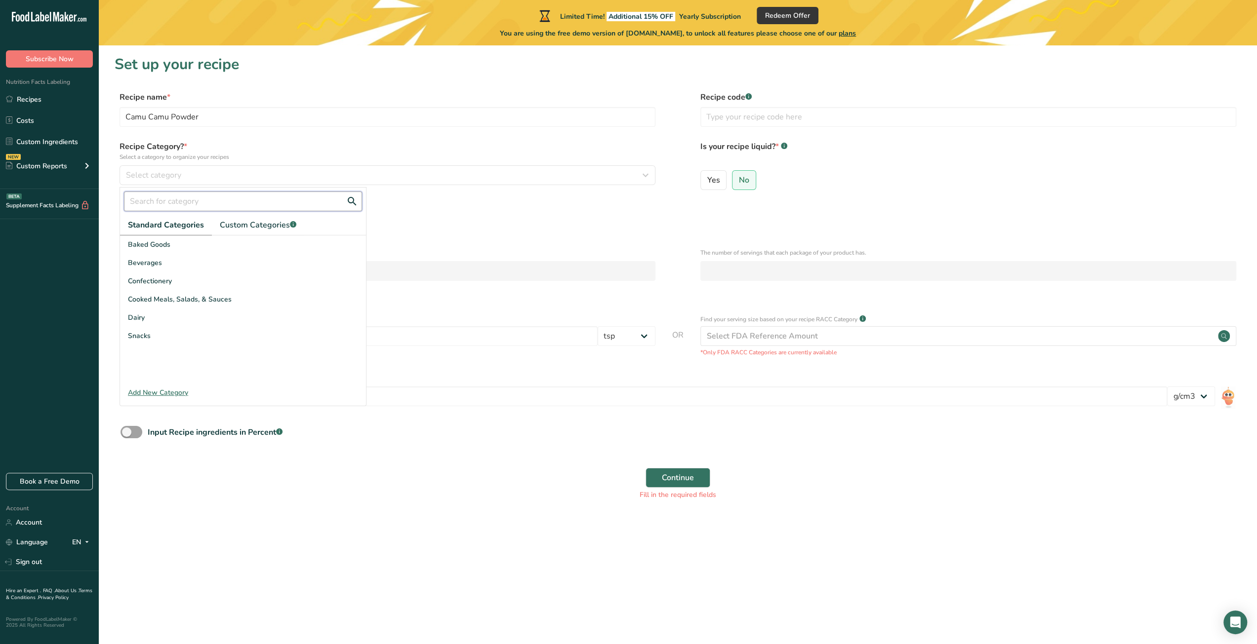
click at [177, 202] on input "text" at bounding box center [243, 202] width 238 height 20
type input "ingredients"
click at [435, 215] on div "Define serving size details *" at bounding box center [387, 216] width 536 height 12
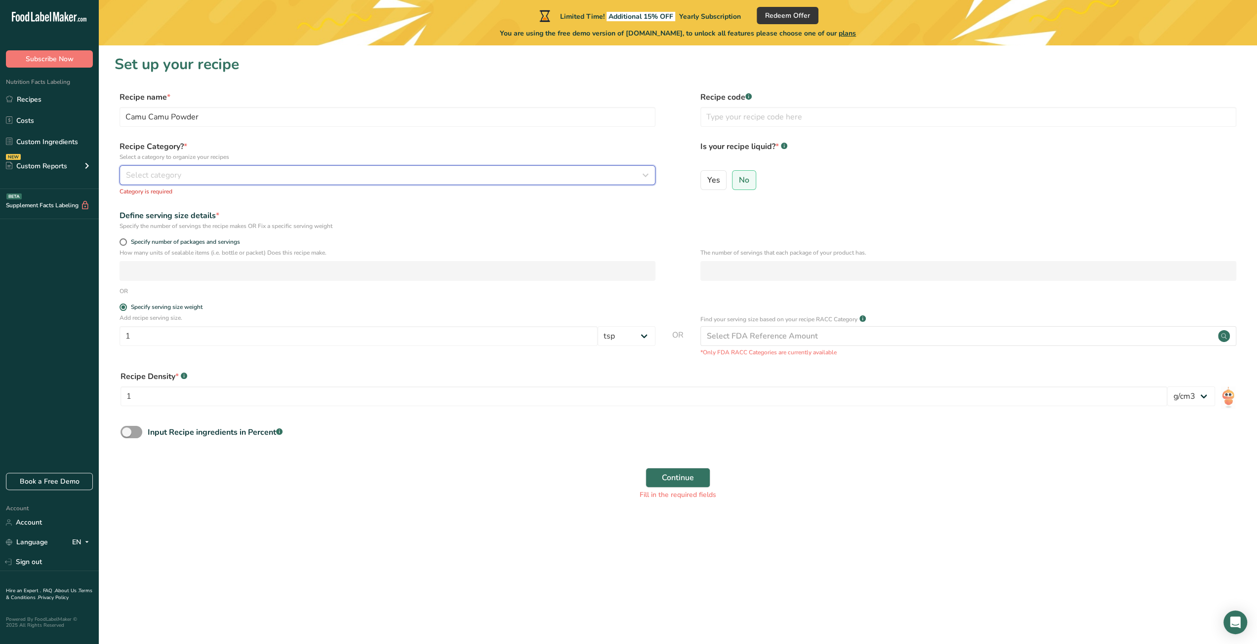
click at [159, 175] on span "Select category" at bounding box center [153, 175] width 55 height 12
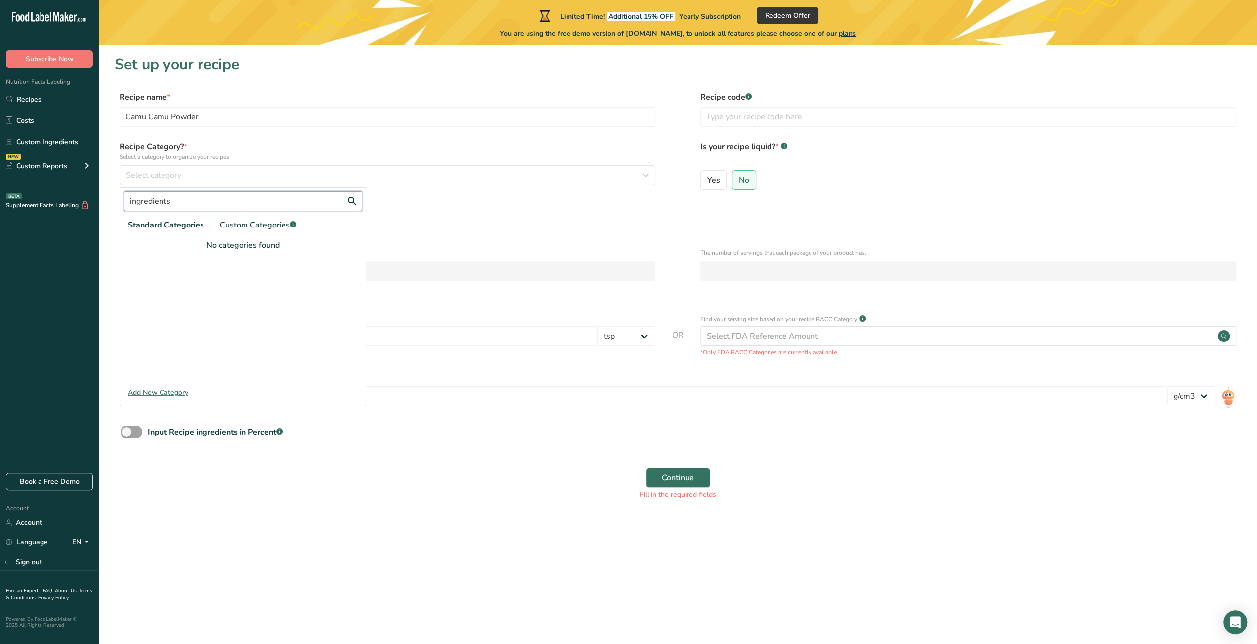
click at [181, 203] on input "ingredients" at bounding box center [243, 202] width 238 height 20
click at [409, 205] on form "Recipe name * Camu Camu Powder Recipe code .a-a{fill:#347362;}.b-a{fill:#fff;} …" at bounding box center [678, 298] width 1126 height 415
